Goal: Browse casually

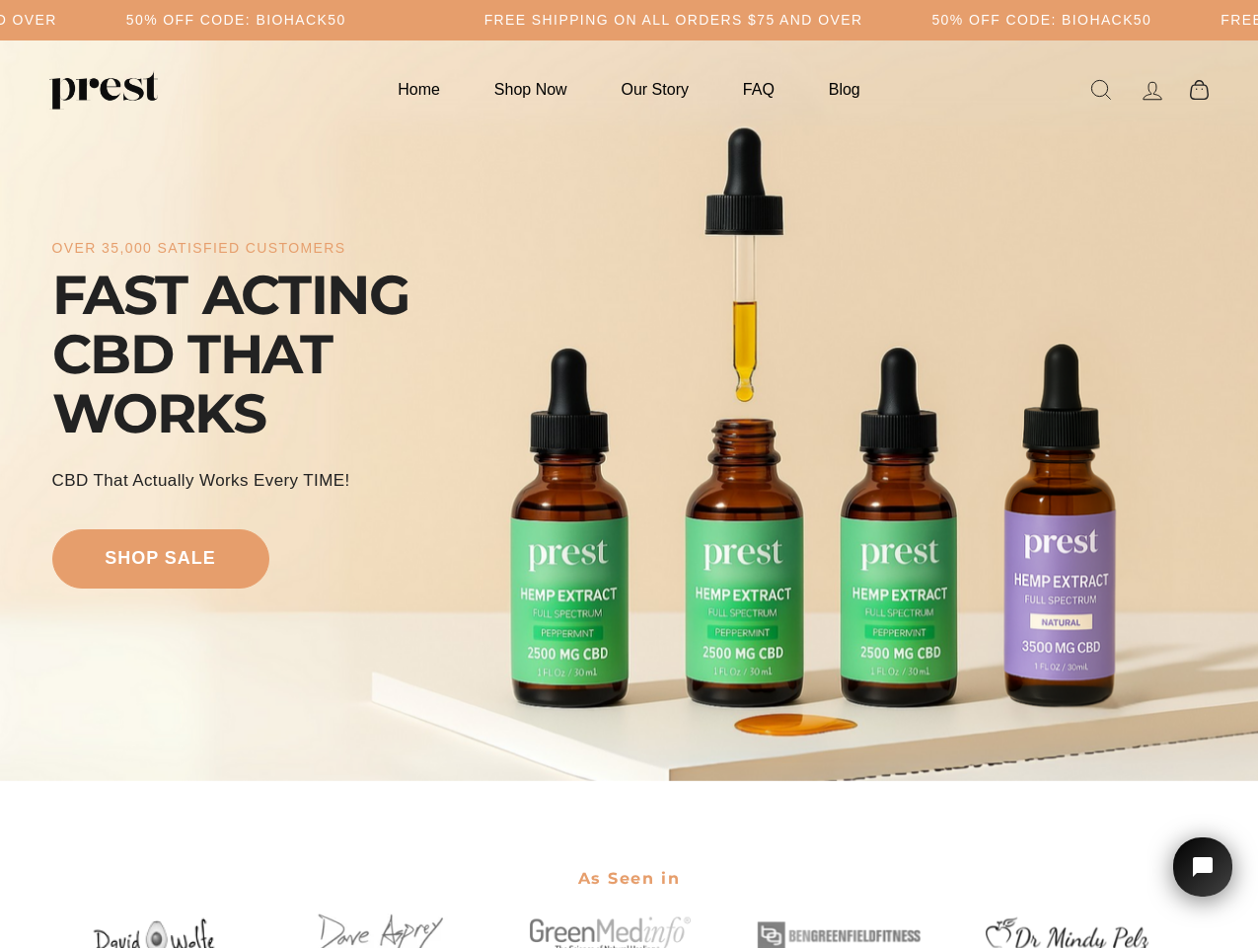
click at [629, 474] on div "over 35,000 satisfied customers FAST ACTING CBD THAT WORKS CBD That Actually Wo…" at bounding box center [629, 410] width 1155 height 582
click at [629, 411] on div "over 35,000 satisfied customers FAST ACTING CBD THAT WORKS CBD That Actually Wo…" at bounding box center [629, 410] width 1155 height 582
click at [1203, 867] on icon "Open chat widget" at bounding box center [1214, 867] width 31 height 31
